Goal: Task Accomplishment & Management: Use online tool/utility

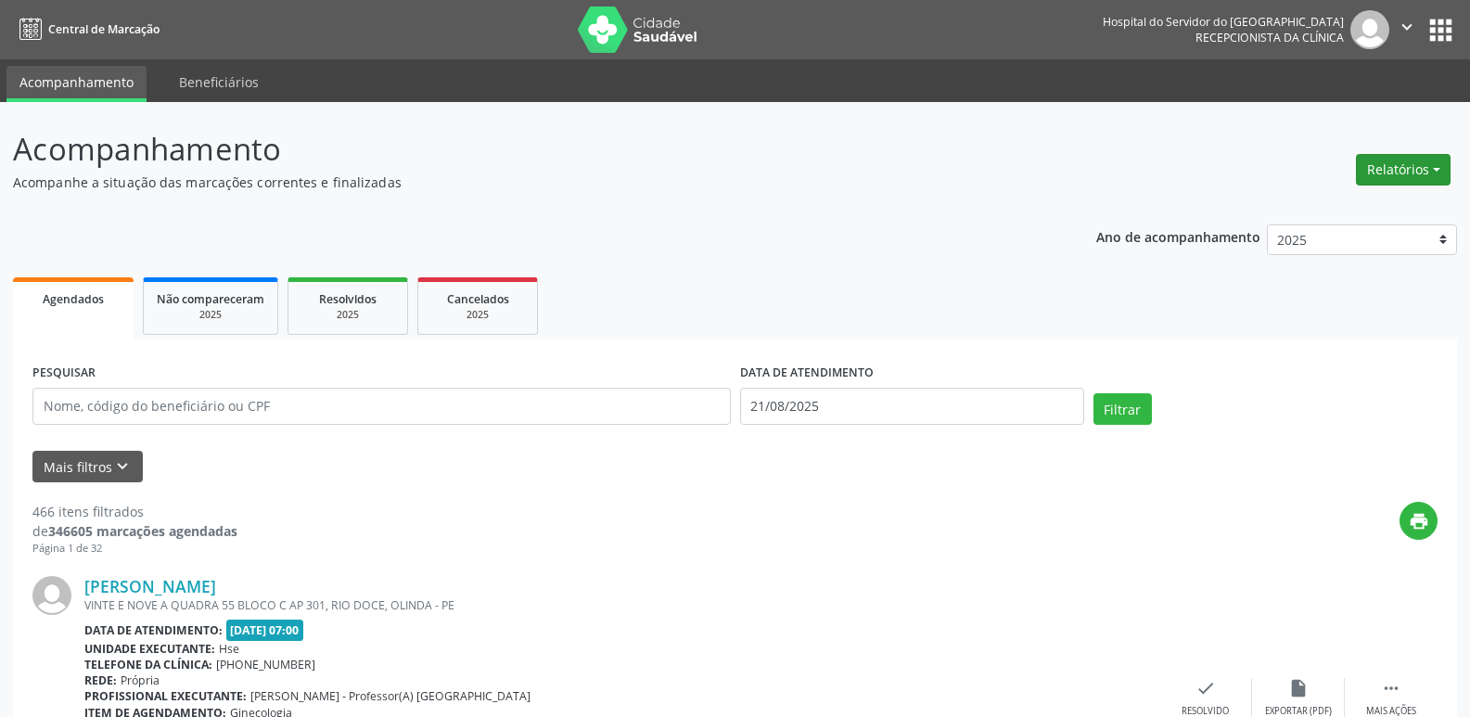
click at [1397, 173] on button "Relatórios" at bounding box center [1403, 170] width 95 height 32
click at [1346, 221] on link "Agendamentos" at bounding box center [1351, 210] width 199 height 26
select select "7"
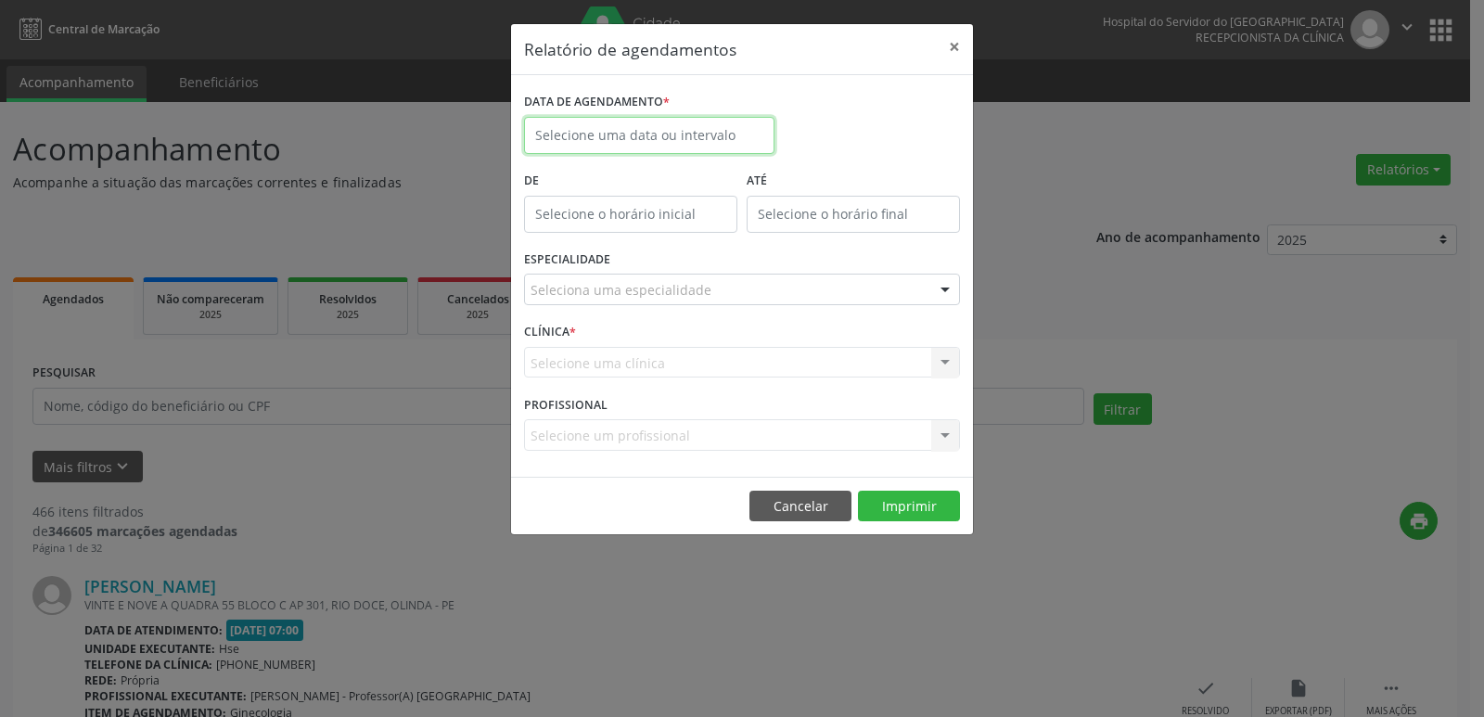
click at [615, 147] on input "text" at bounding box center [649, 135] width 250 height 37
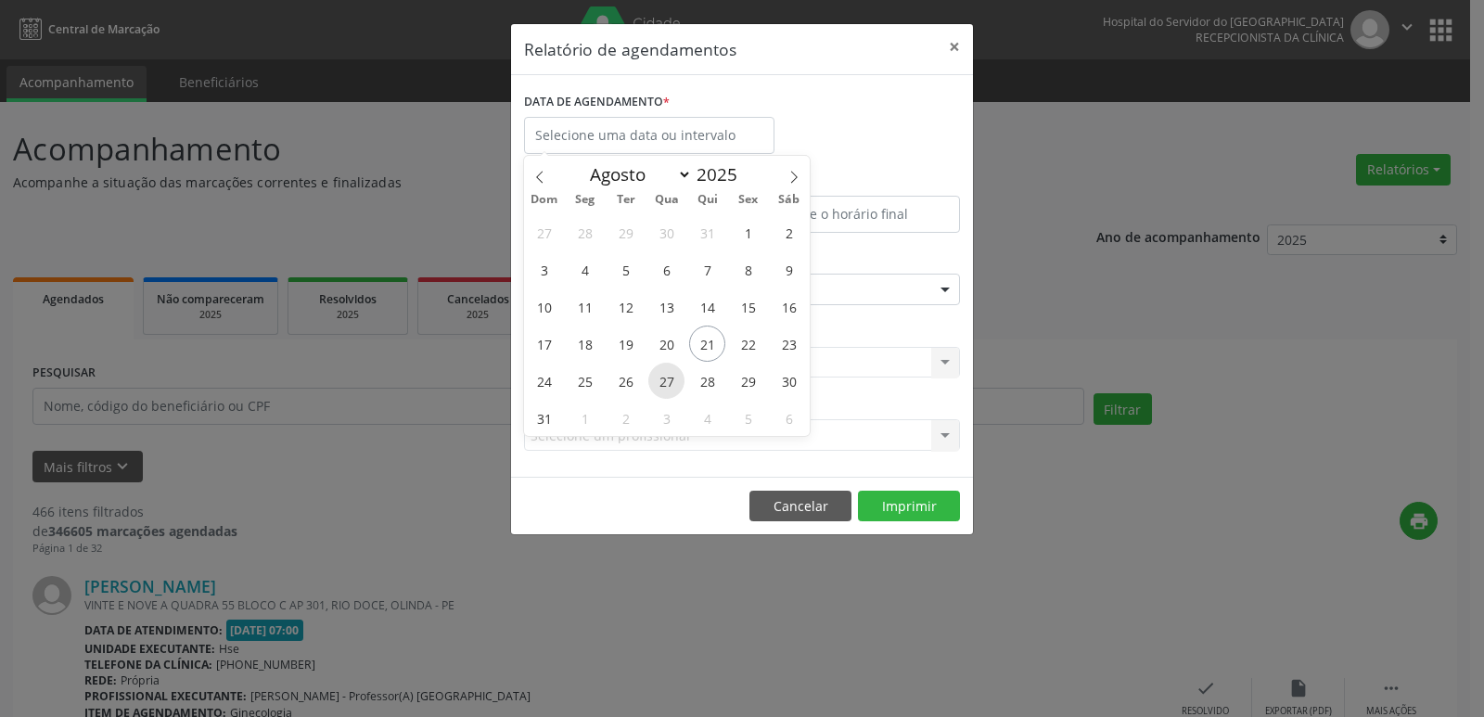
click at [663, 380] on span "27" at bounding box center [666, 381] width 36 height 36
type input "[DATE]"
click at [663, 380] on span "27" at bounding box center [666, 381] width 36 height 36
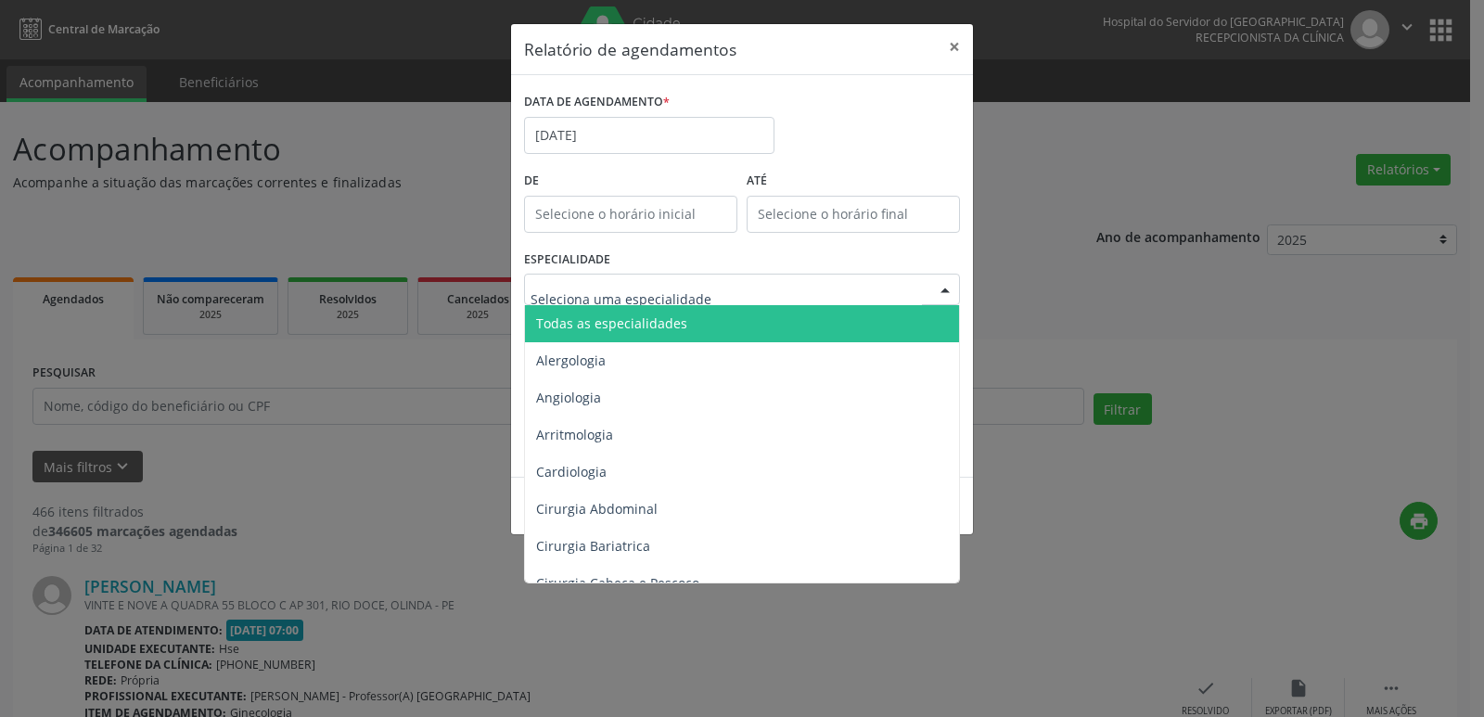
click at [642, 323] on span "Todas as especialidades" at bounding box center [611, 323] width 151 height 18
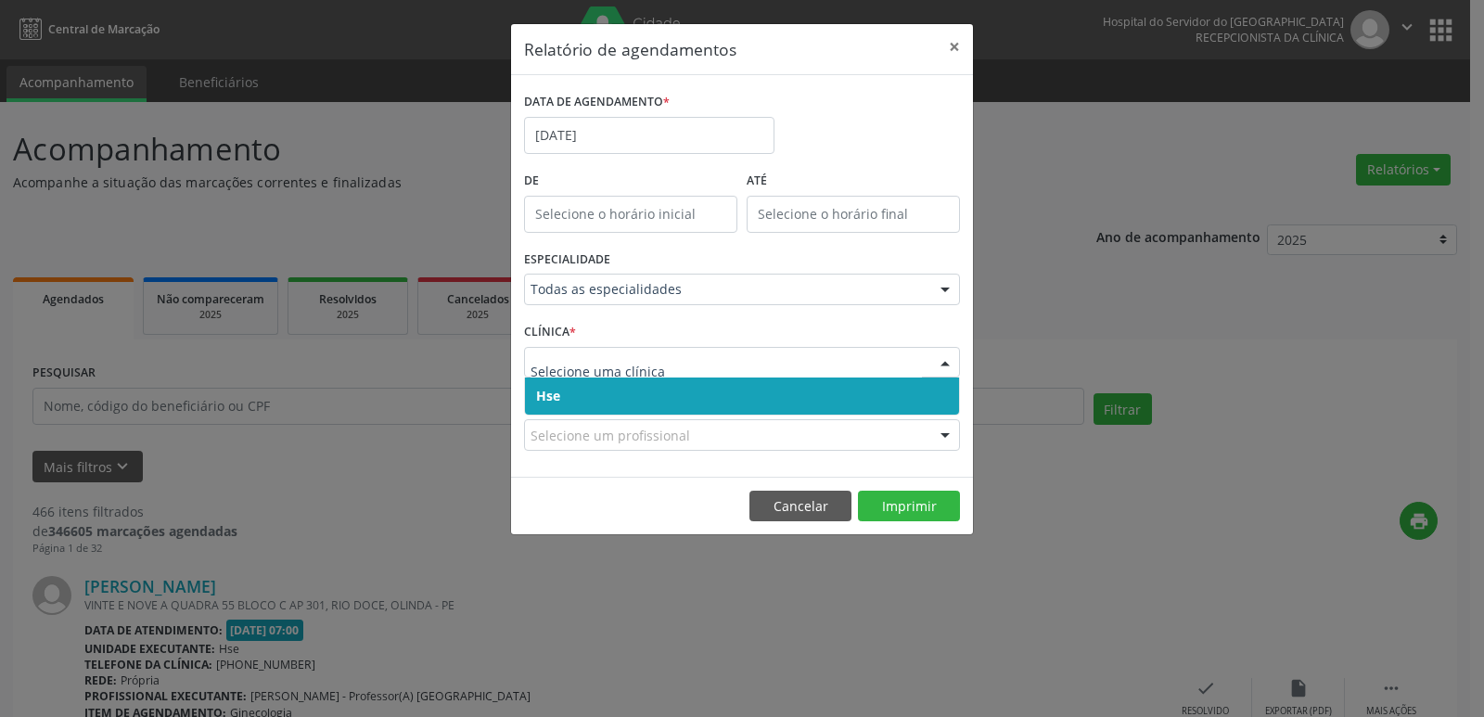
click at [618, 397] on span "Hse" at bounding box center [742, 395] width 434 height 37
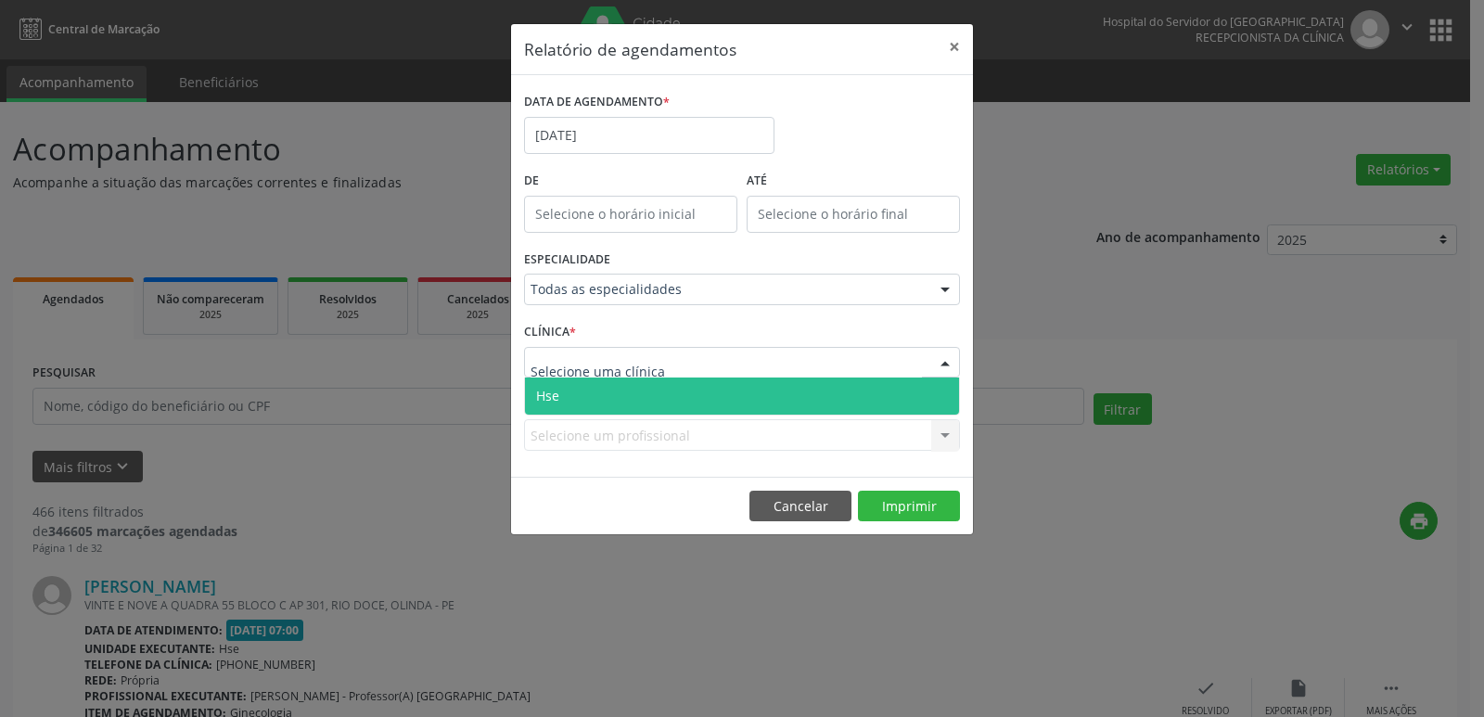
click at [619, 391] on span "Hse" at bounding box center [742, 395] width 434 height 37
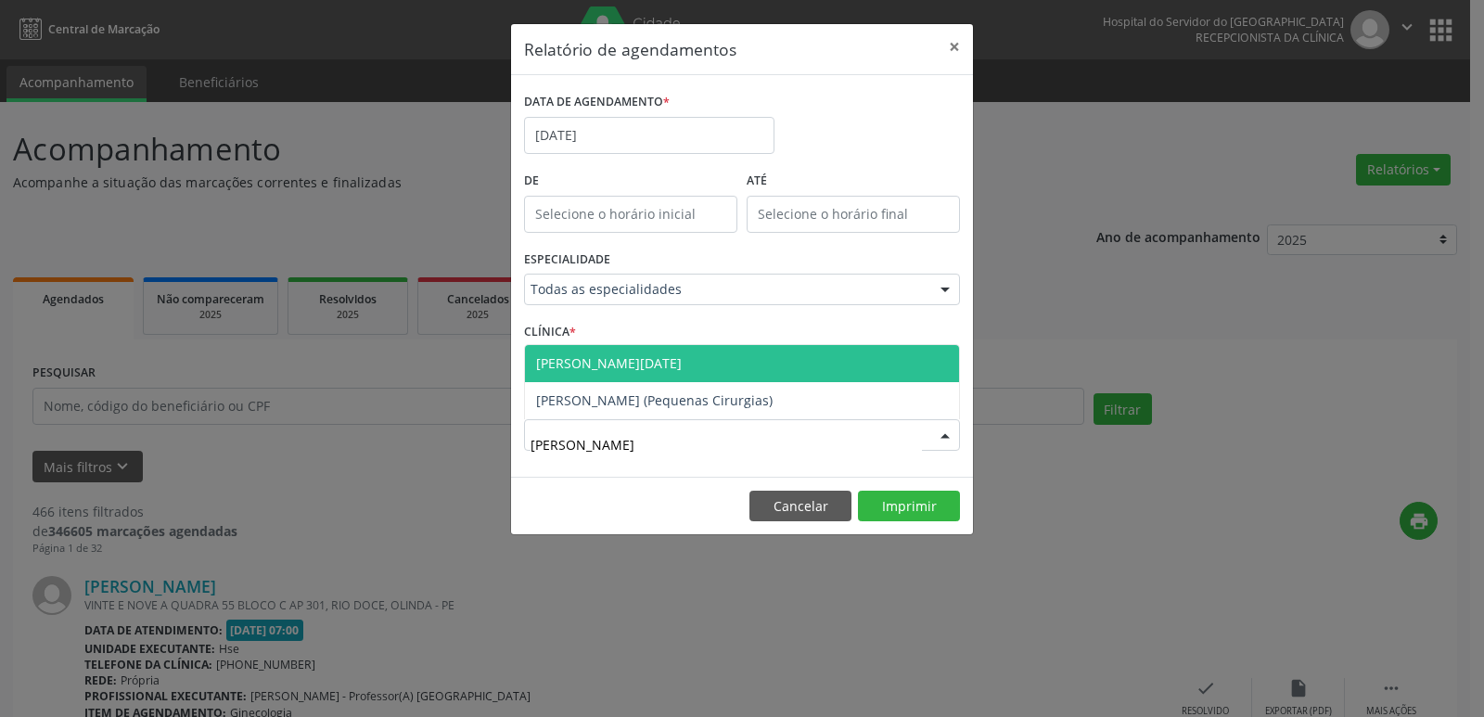
type input "[PERSON_NAME]"
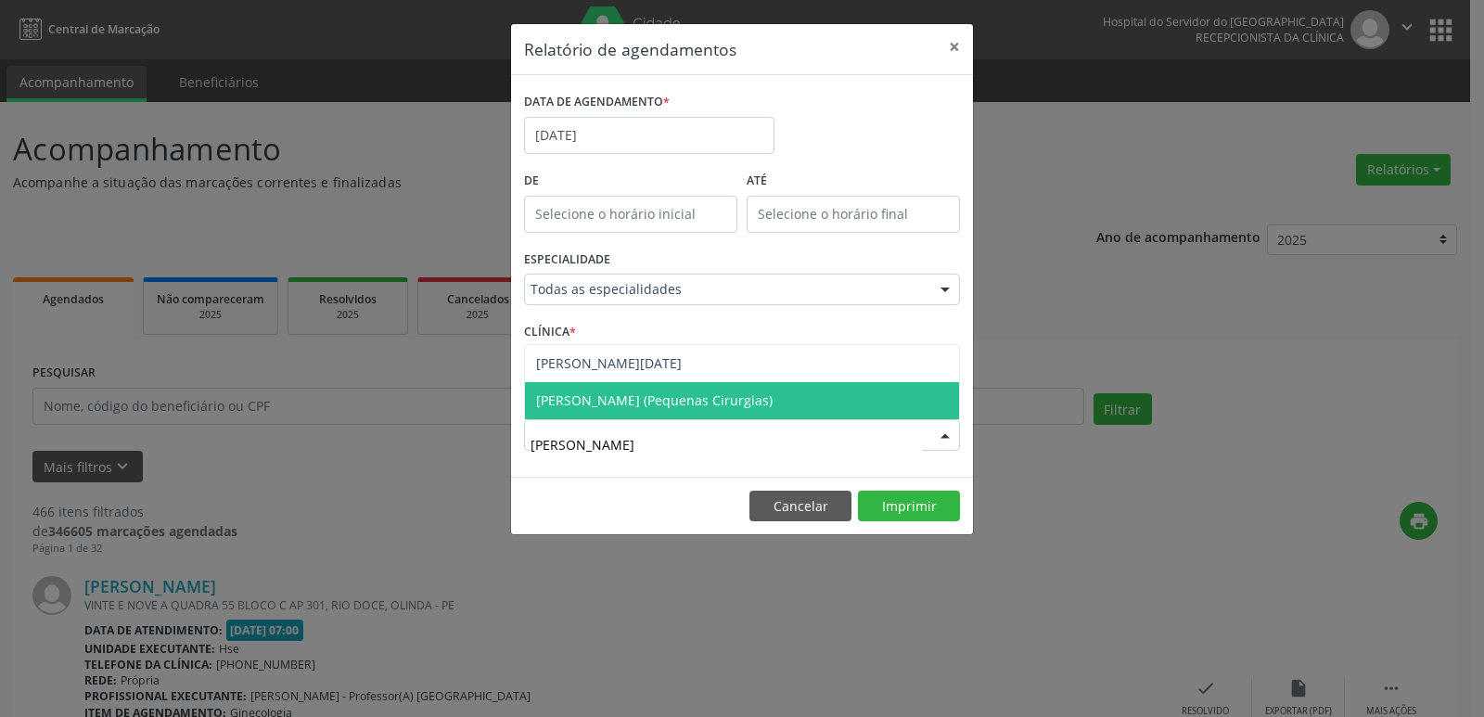
click at [626, 406] on span "[PERSON_NAME] (Pequenas Cirurgias)" at bounding box center [654, 400] width 236 height 18
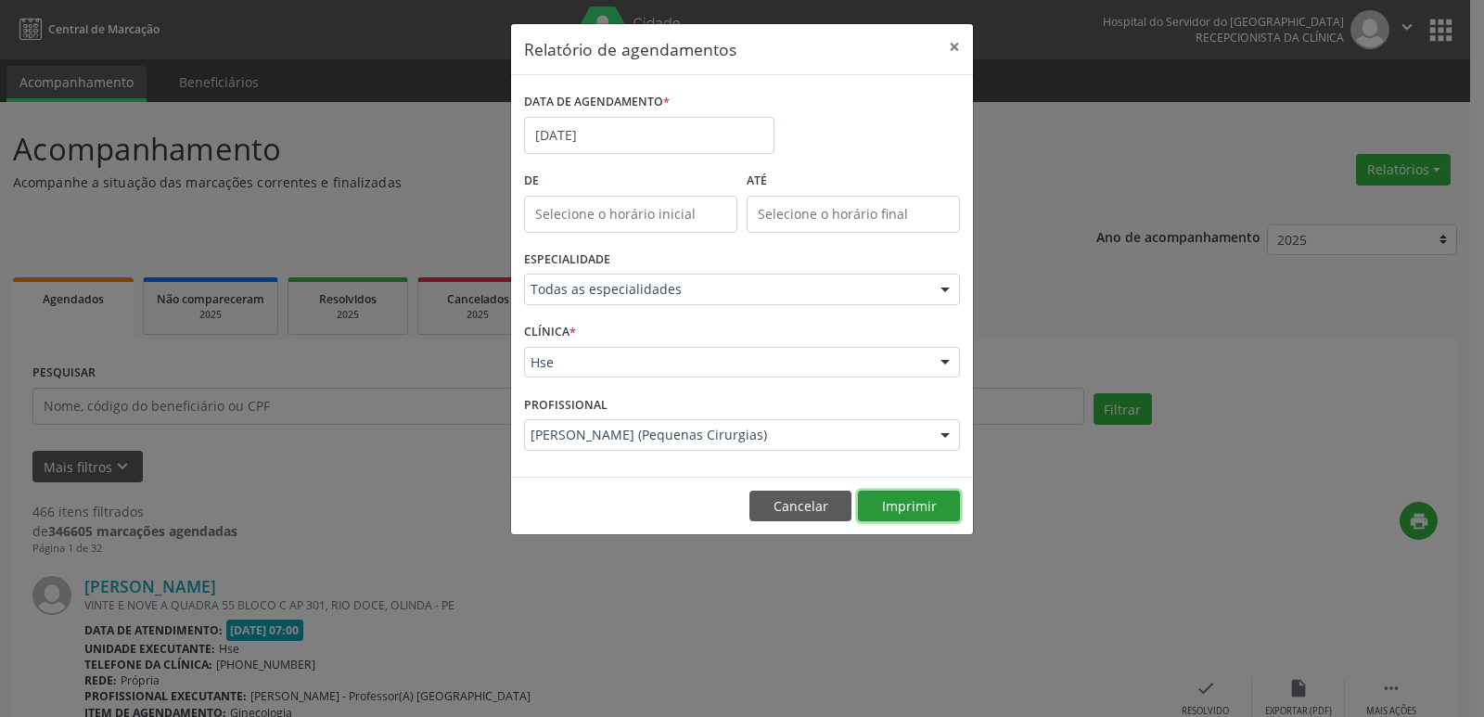
click at [893, 512] on button "Imprimir" at bounding box center [909, 507] width 102 height 32
click at [449, 230] on div "Relatório de agendamentos × DATA DE AGENDAMENTO * [DATE] De ATÉ ESPECIALIDADE T…" at bounding box center [742, 358] width 1484 height 717
click at [798, 509] on button "Cancelar" at bounding box center [800, 507] width 102 height 32
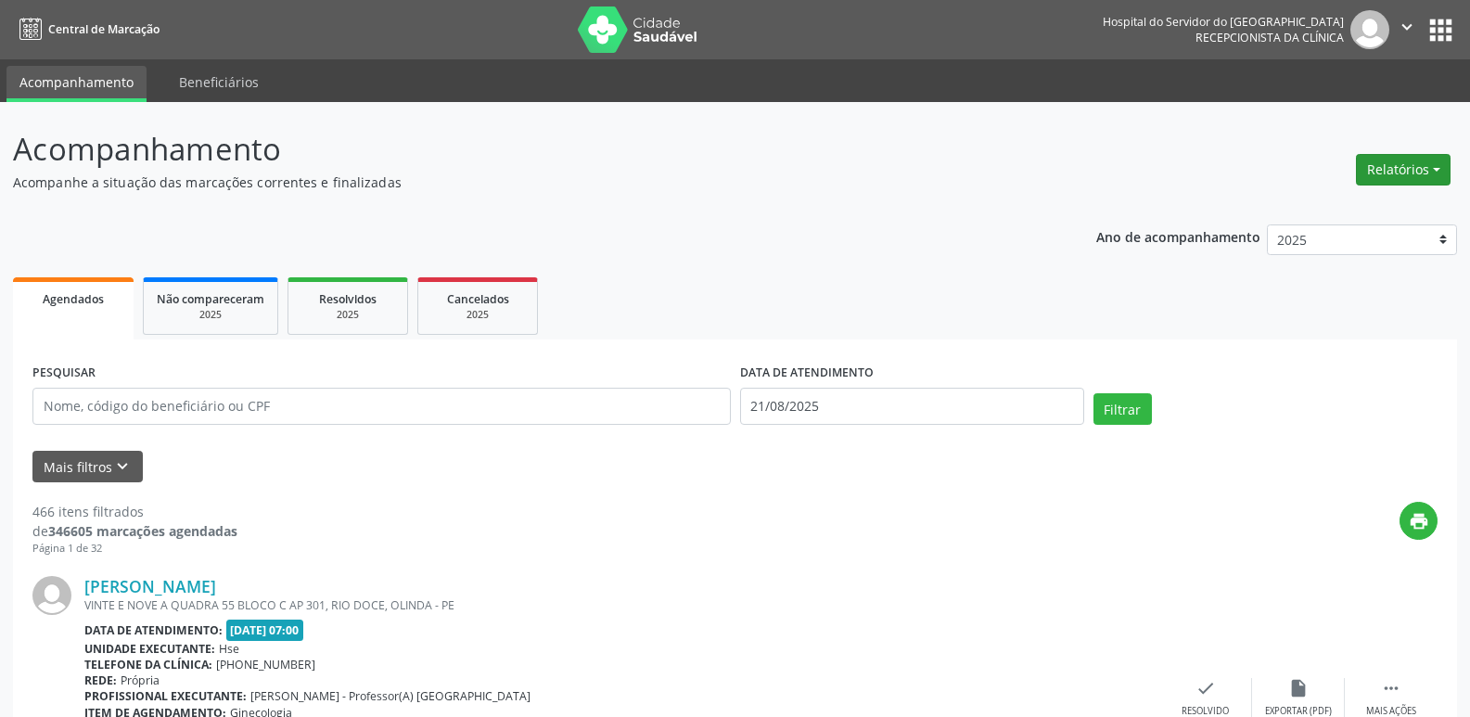
click at [1385, 171] on button "Relatórios" at bounding box center [1403, 170] width 95 height 32
click at [1354, 202] on link "Agendamentos" at bounding box center [1351, 210] width 199 height 26
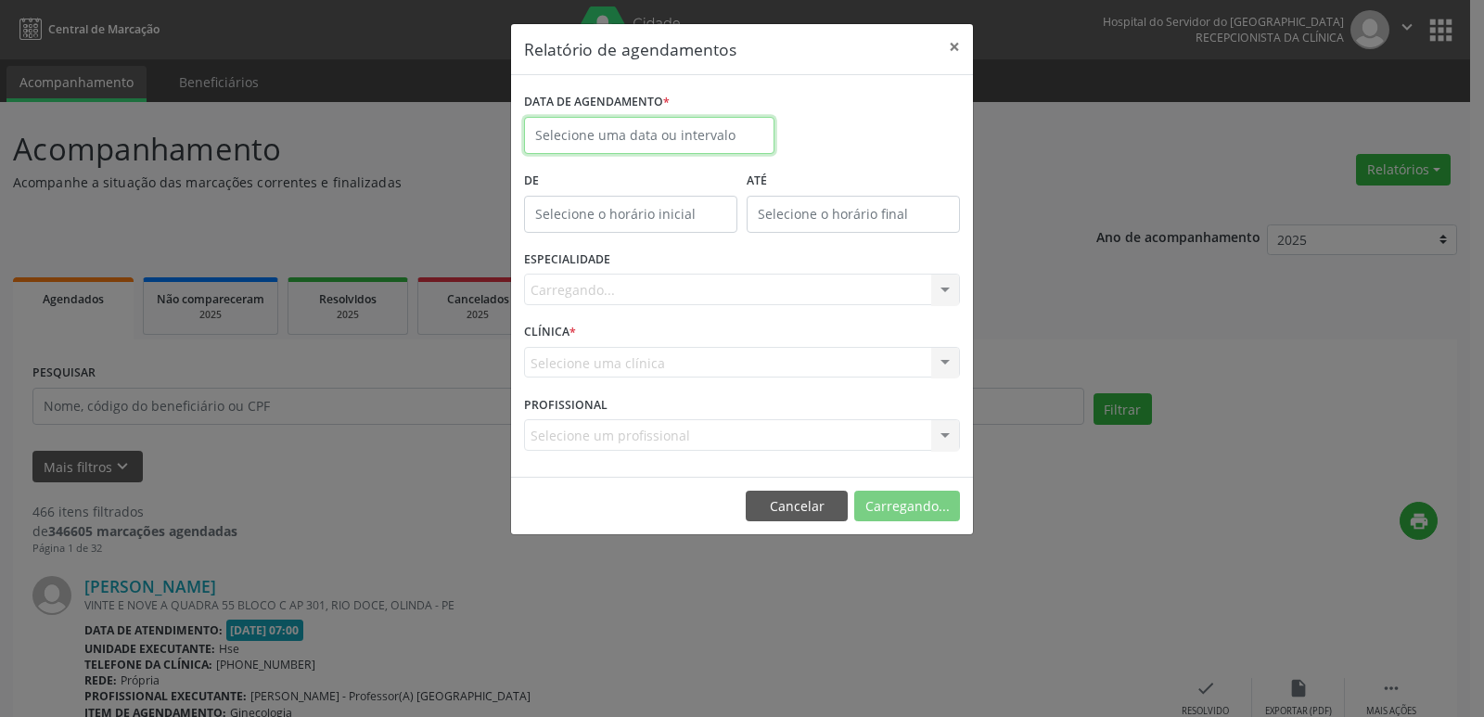
click at [613, 134] on input "text" at bounding box center [649, 135] width 250 height 37
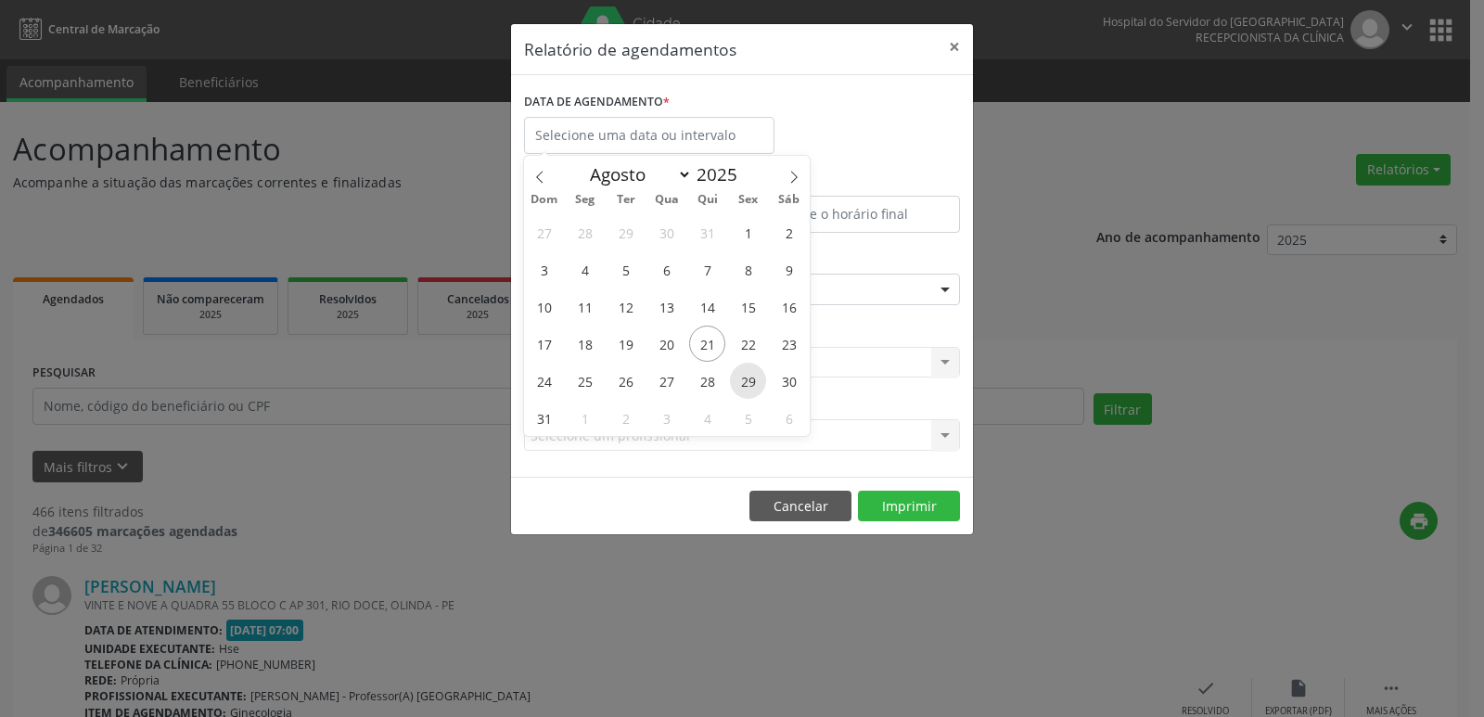
click at [746, 386] on span "29" at bounding box center [748, 381] width 36 height 36
type input "[DATE]"
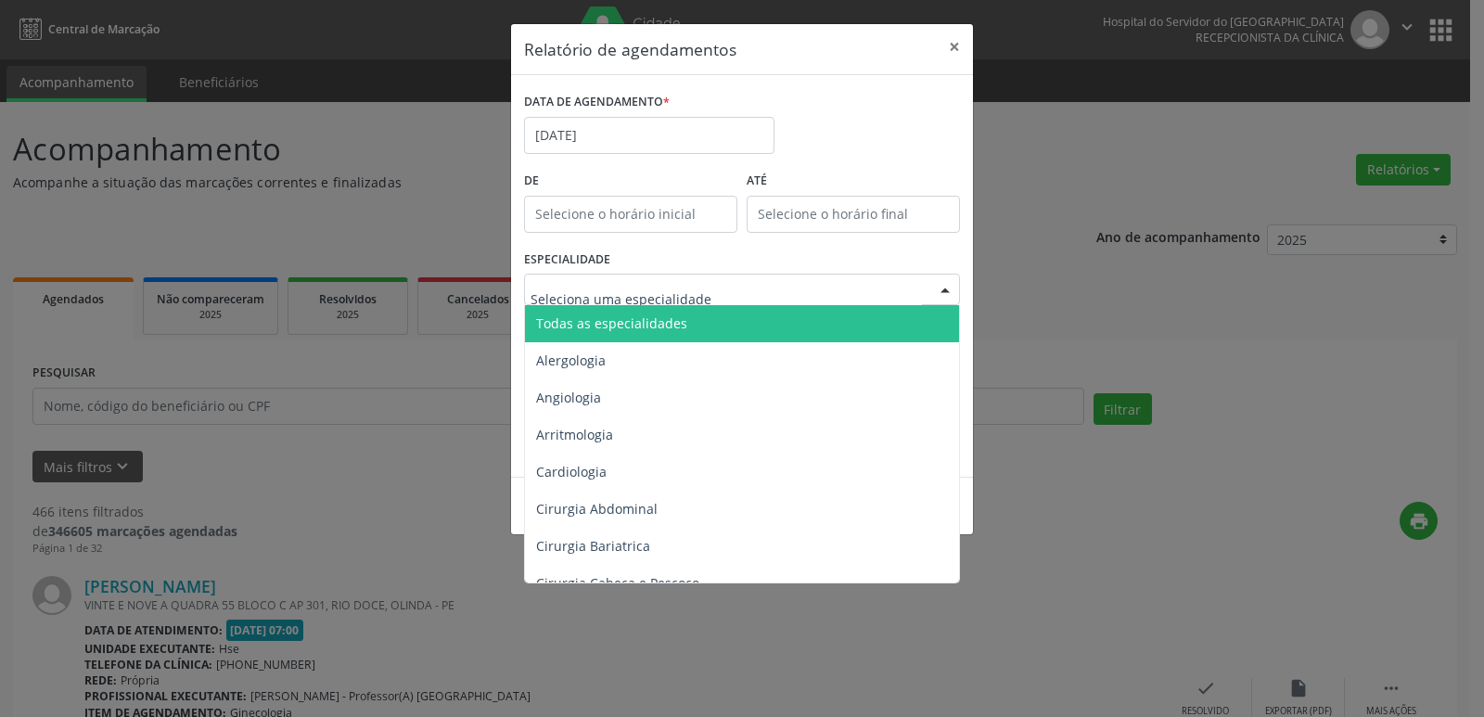
click at [644, 322] on span "Todas as especialidades" at bounding box center [611, 323] width 151 height 18
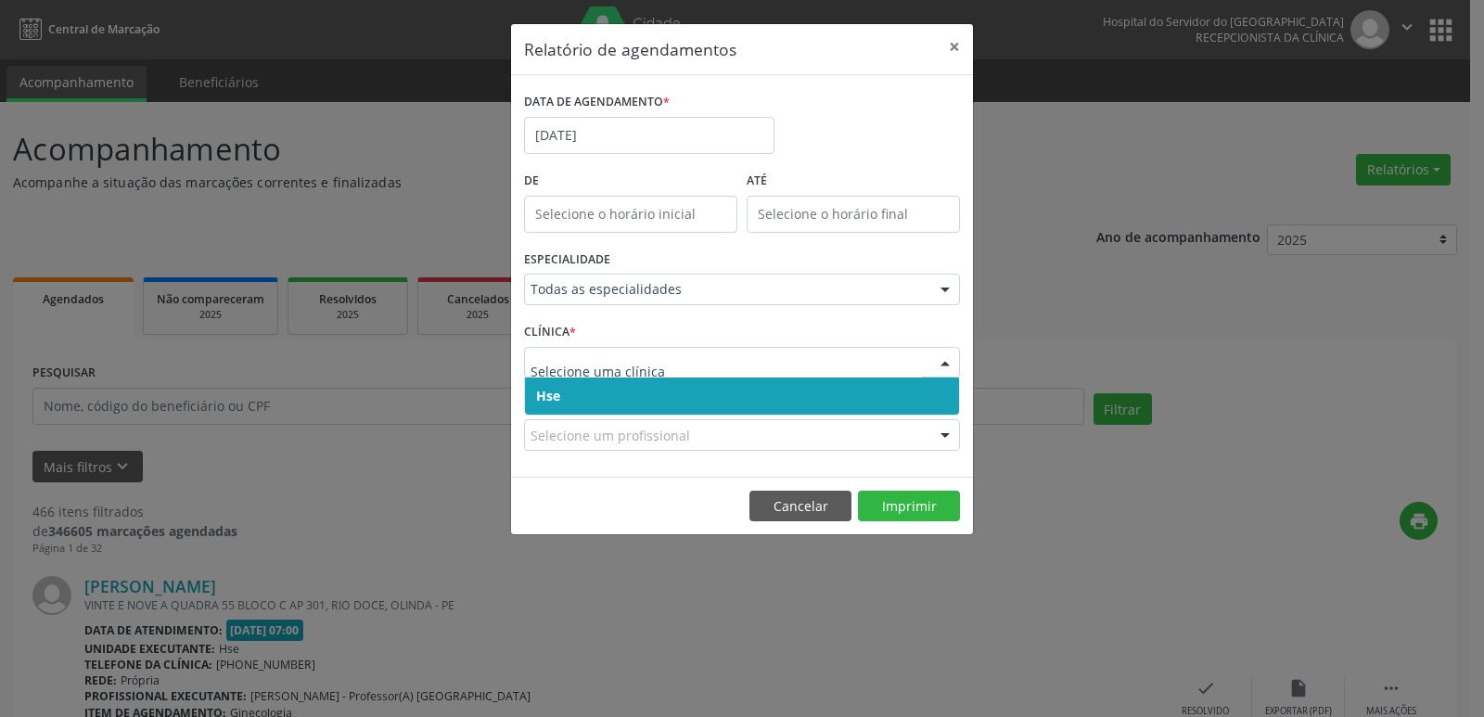
click at [607, 387] on span "Hse" at bounding box center [742, 395] width 434 height 37
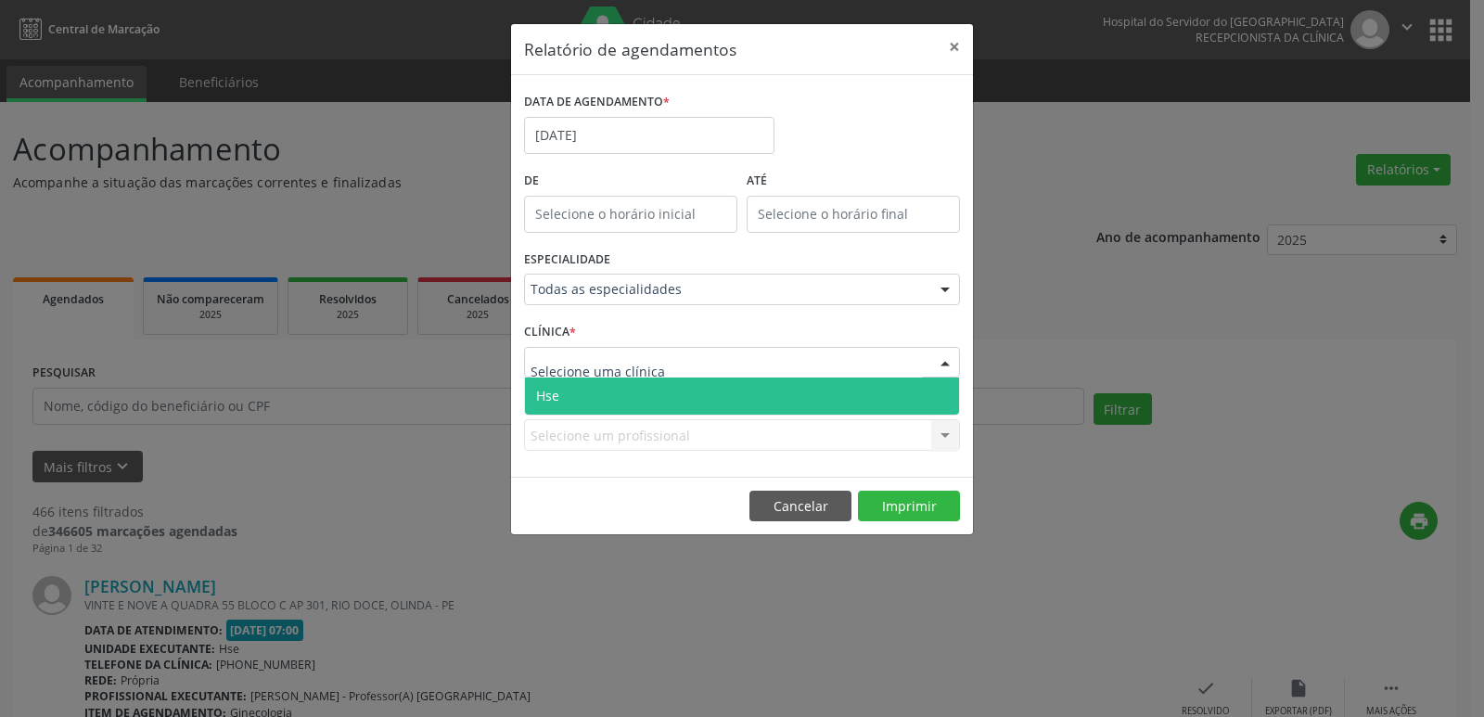
click at [615, 386] on span "Hse" at bounding box center [742, 395] width 434 height 37
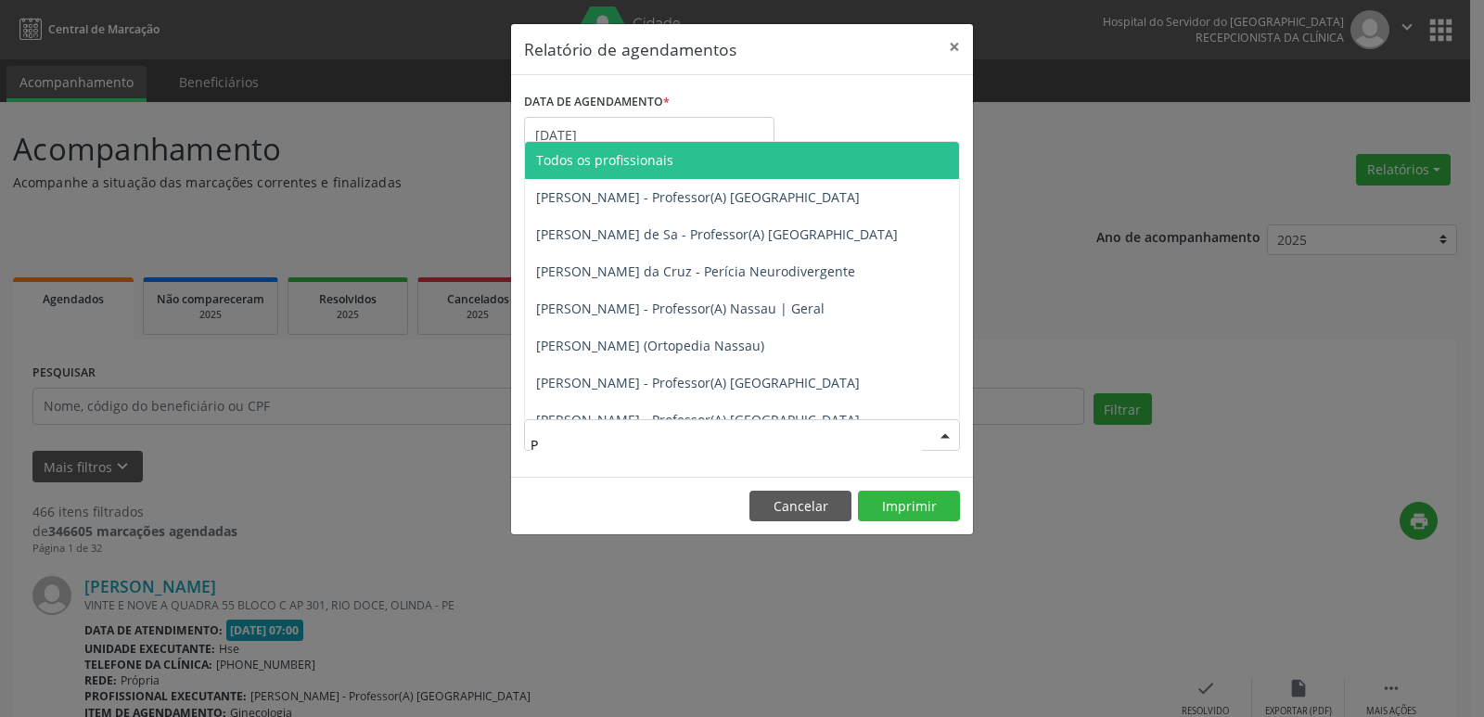
type input "PH"
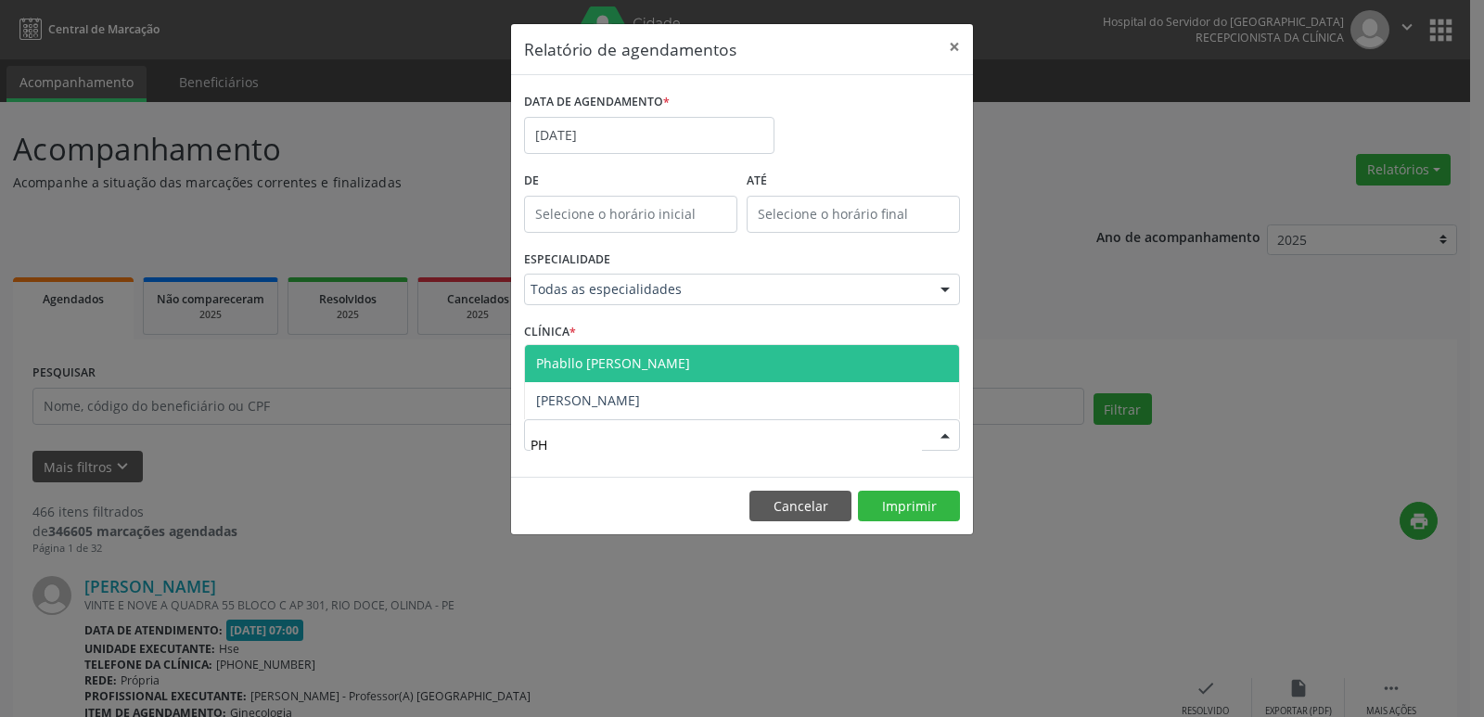
click at [626, 363] on span "Phabllo [PERSON_NAME]" at bounding box center [613, 363] width 154 height 18
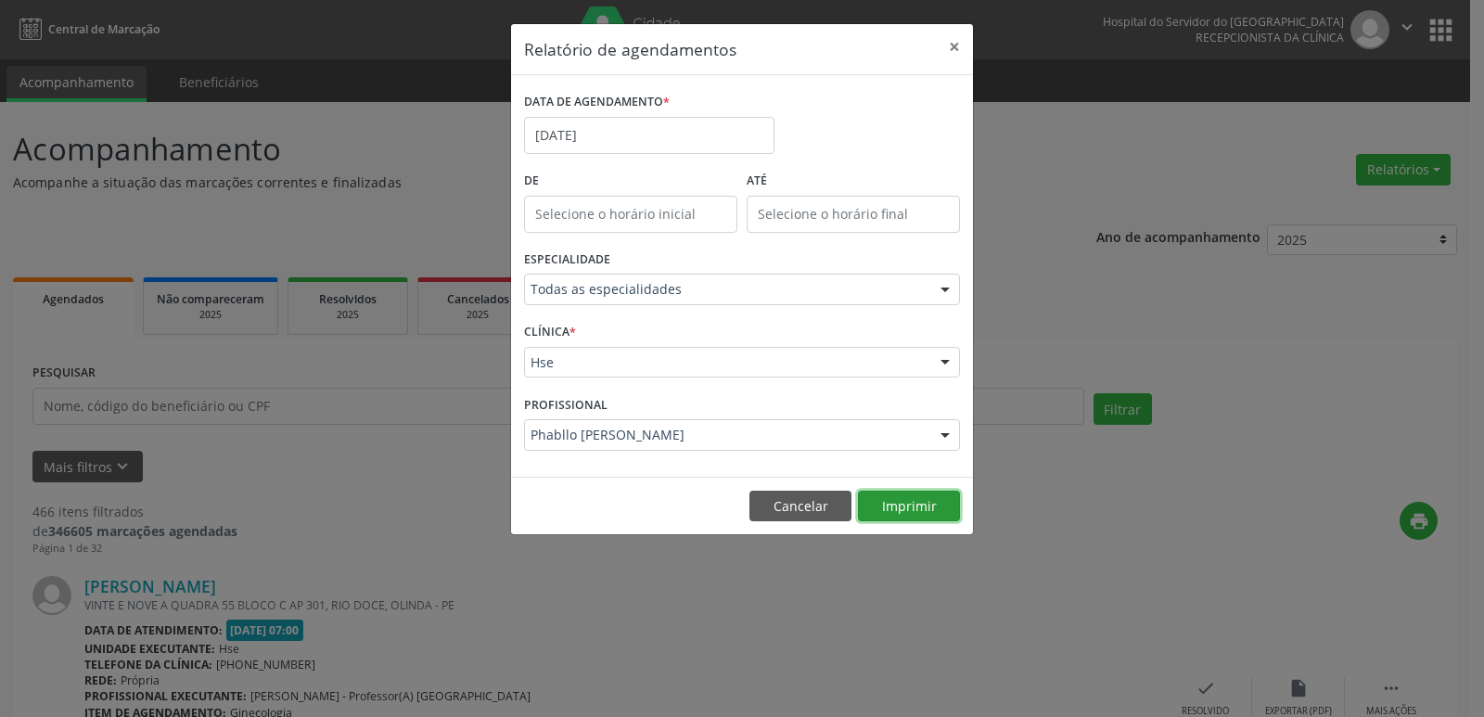
click at [917, 505] on button "Imprimir" at bounding box center [909, 507] width 102 height 32
click at [614, 147] on input "[DATE]" at bounding box center [649, 135] width 250 height 37
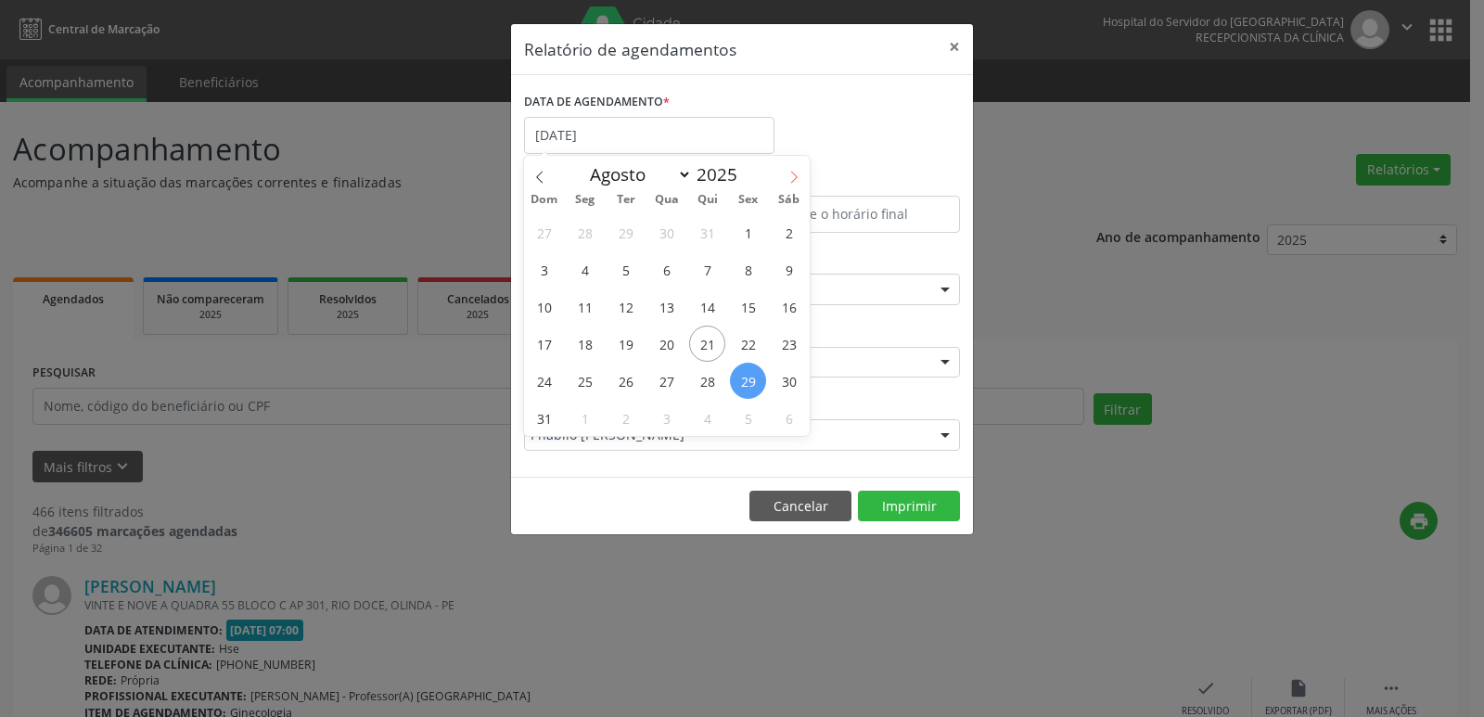
click at [792, 179] on icon at bounding box center [793, 177] width 13 height 13
select select "8"
click at [755, 236] on span "5" at bounding box center [748, 232] width 36 height 36
type input "[DATE]"
click at [755, 236] on span "5" at bounding box center [748, 232] width 36 height 36
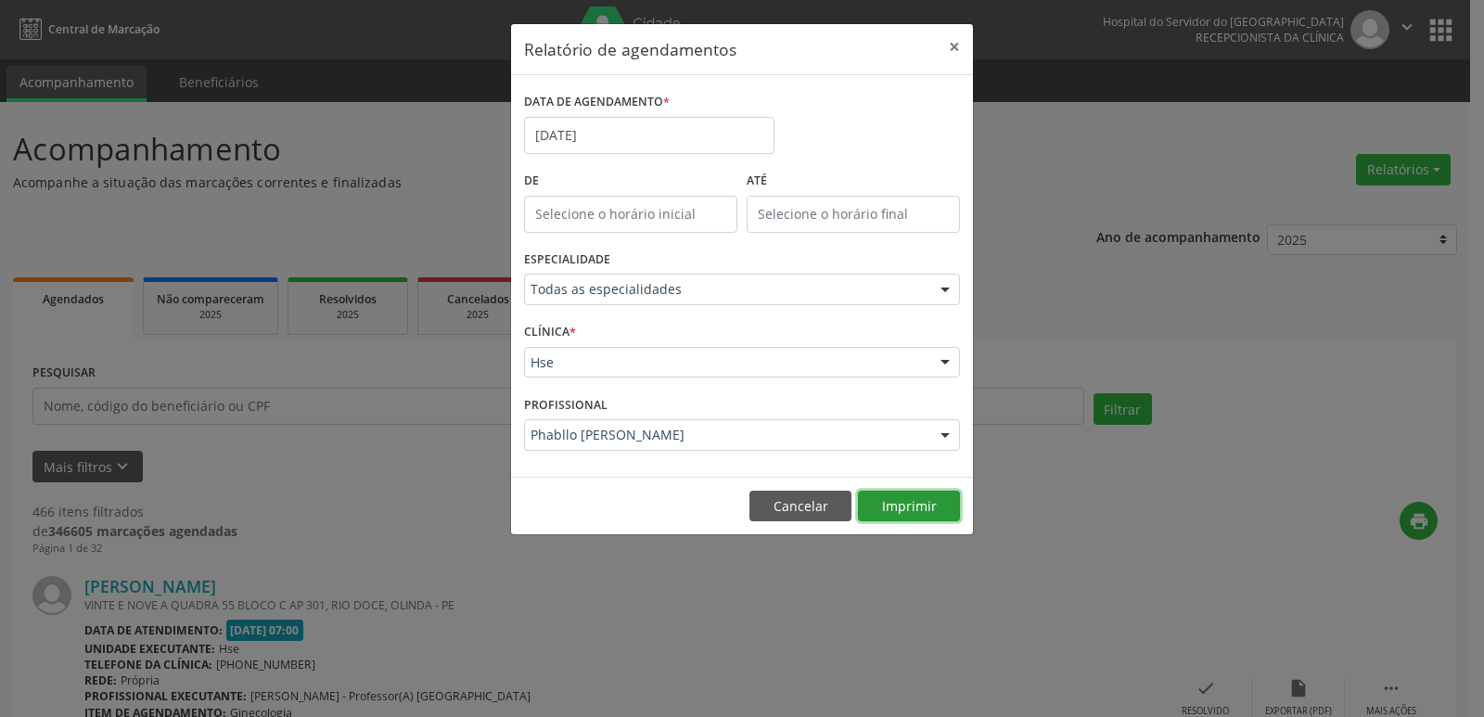
click at [910, 515] on button "Imprimir" at bounding box center [909, 507] width 102 height 32
